Goal: Task Accomplishment & Management: Manage account settings

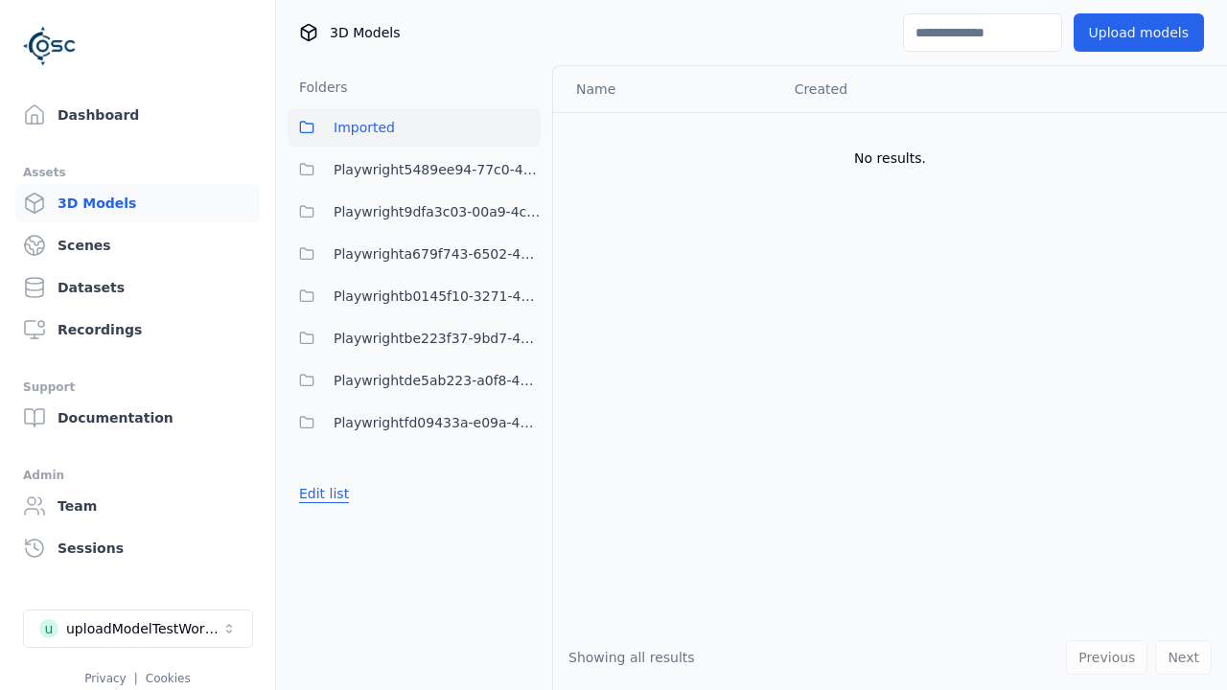
click at [320, 494] on button "Edit list" at bounding box center [324, 493] width 73 height 35
click at [336, 494] on link "Create folder" at bounding box center [343, 493] width 88 height 19
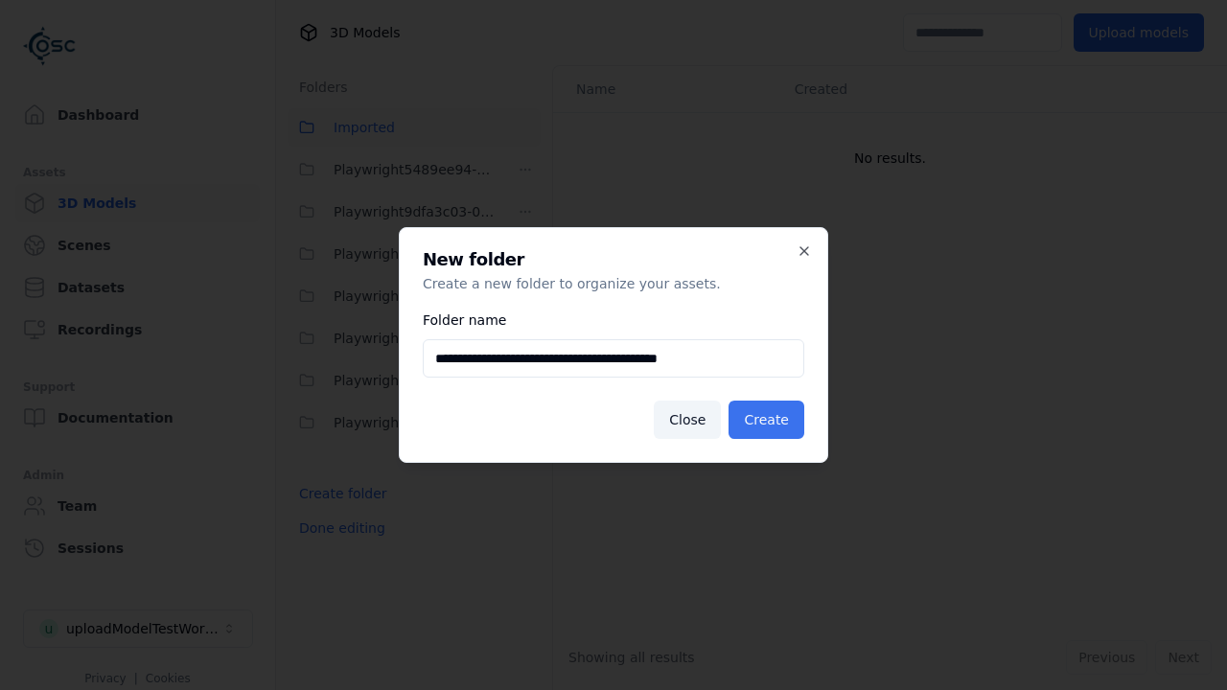
type input "**********"
click at [770, 420] on button "Create" at bounding box center [766, 420] width 76 height 38
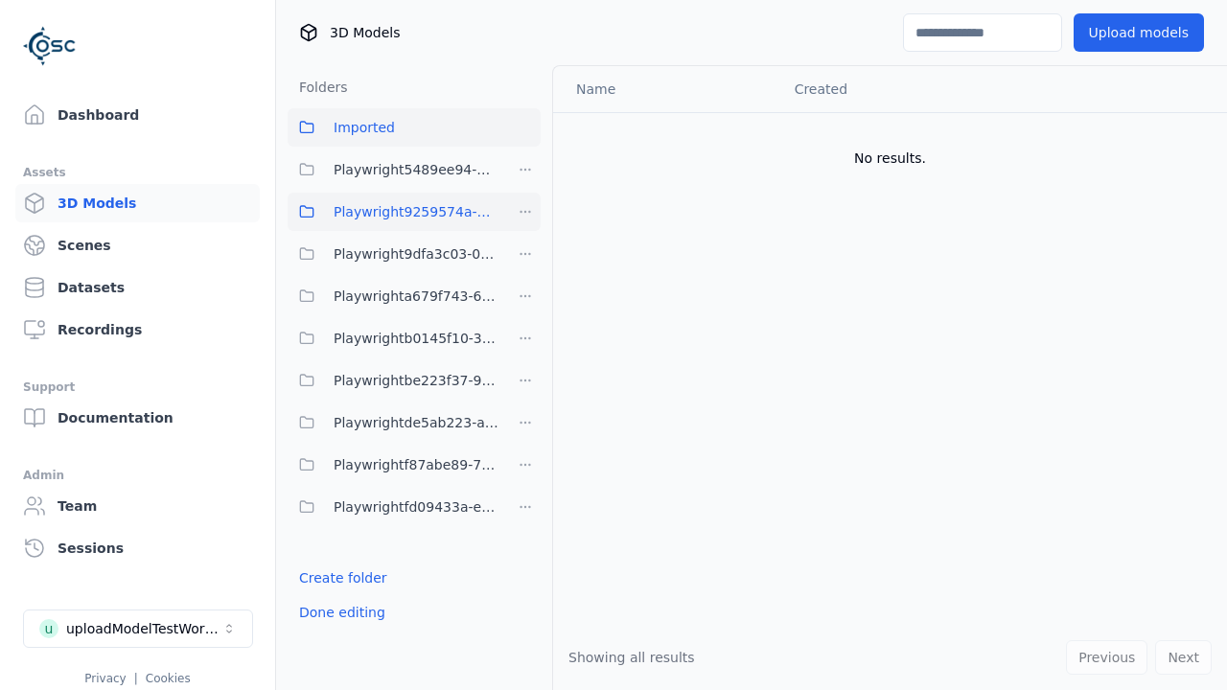
click at [393, 212] on span "Playwright9259574a-99d8-4589-8e4f-773eb3ccbbb2" at bounding box center [416, 211] width 165 height 23
click at [1145, 33] on button "Upload models" at bounding box center [1139, 32] width 130 height 38
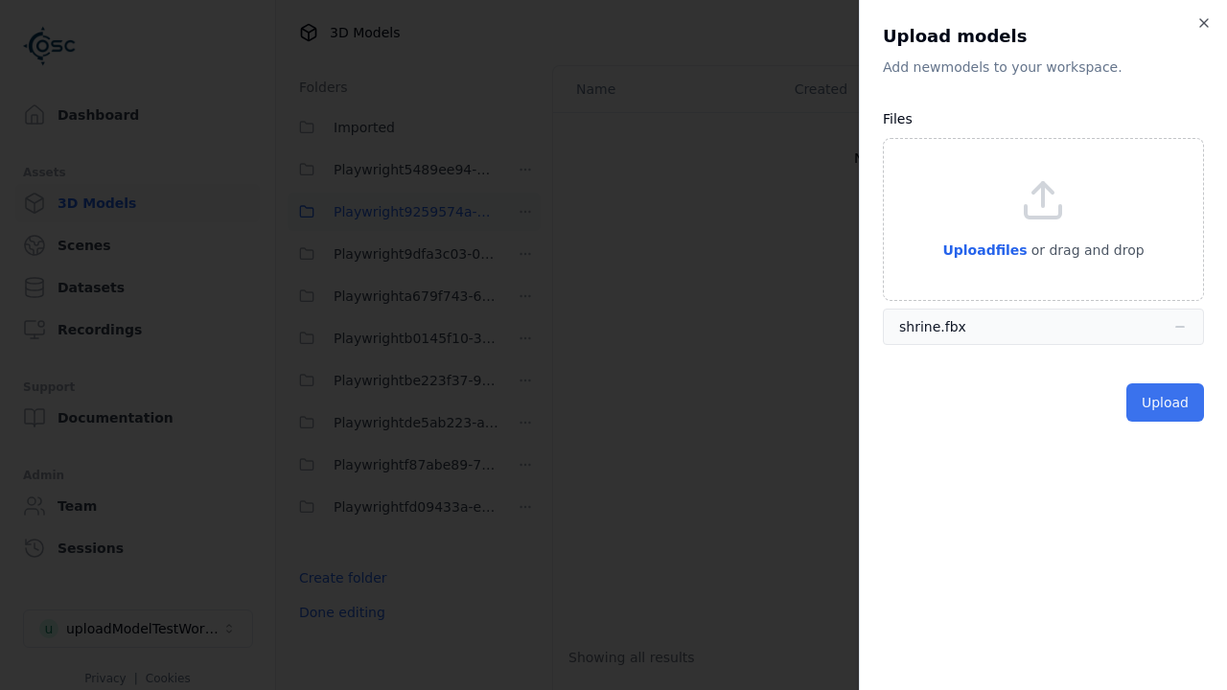
click at [1168, 403] on button "Upload" at bounding box center [1165, 402] width 78 height 38
